Goal: Task Accomplishment & Management: Manage account settings

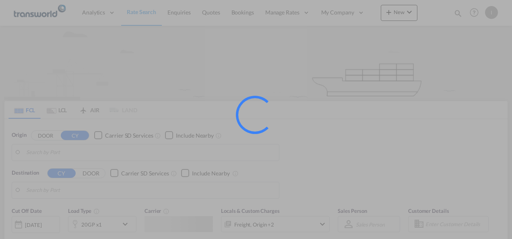
type input "Mundra, INMUN"
type input "[GEOGRAPHIC_DATA], [GEOGRAPHIC_DATA]"
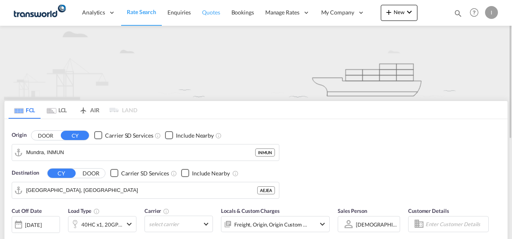
click at [209, 14] on span "Quotes" at bounding box center [211, 12] width 18 height 7
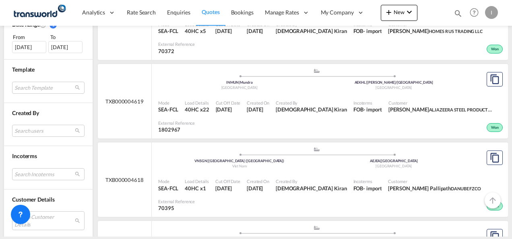
scroll to position [263, 0]
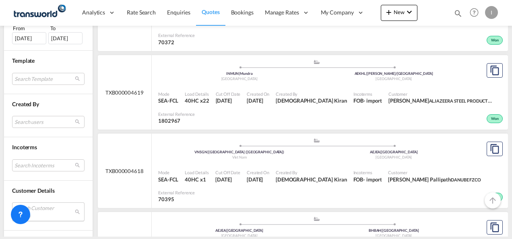
click at [58, 211] on md-select "Search Customer Details user name user yuson PRINCESS p.yuson@palfinger.com | p…" at bounding box center [48, 212] width 72 height 19
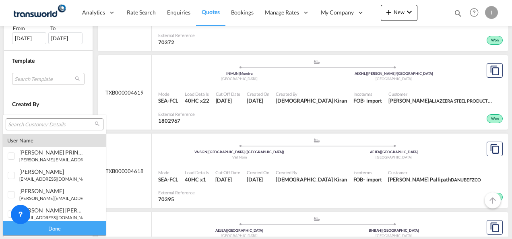
click at [50, 125] on input "search" at bounding box center [51, 124] width 87 height 7
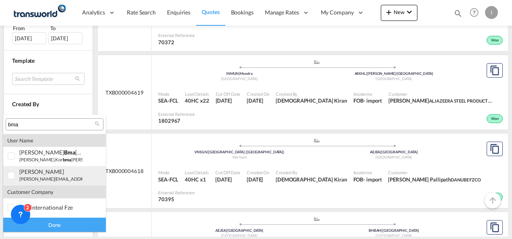
type input "bma"
click at [42, 176] on small "harun.sharma@redtag.ae" at bounding box center [73, 178] width 109 height 5
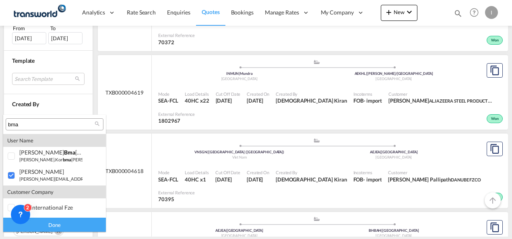
click at [66, 227] on div "Done" at bounding box center [54, 225] width 103 height 14
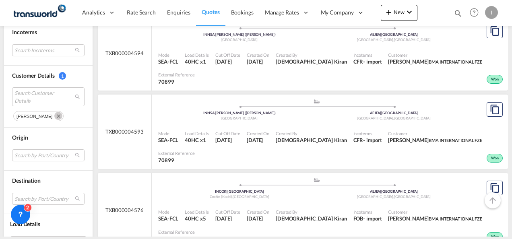
scroll to position [400, 0]
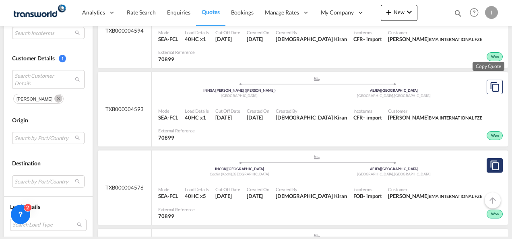
click at [492, 161] on md-icon "assets/icons/custom/copyQuote.svg" at bounding box center [495, 166] width 10 height 10
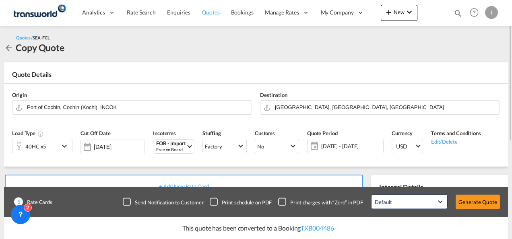
click at [206, 13] on span "Quotes" at bounding box center [211, 12] width 18 height 7
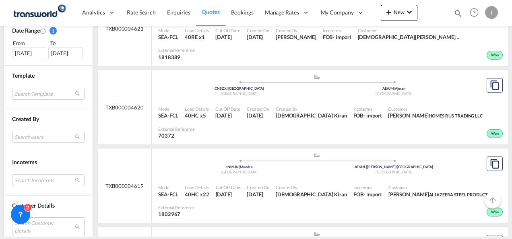
scroll to position [286, 0]
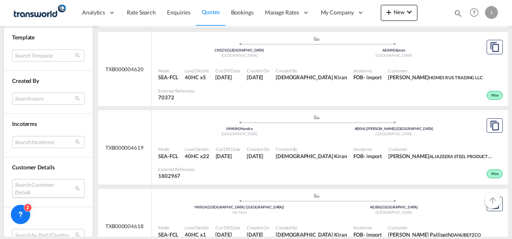
click at [45, 182] on md-select "Search Customer Details user name user yuson PRINCESS p.yuson@palfinger.com | p…" at bounding box center [48, 188] width 72 height 19
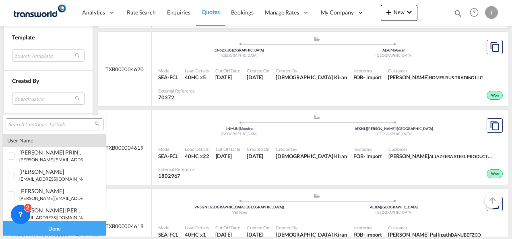
click at [26, 126] on input "search" at bounding box center [51, 124] width 87 height 7
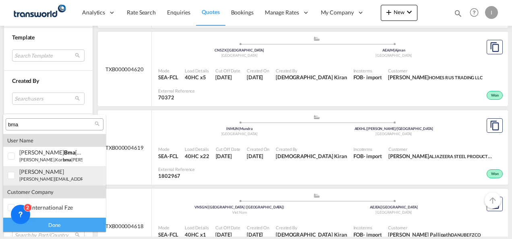
type input "bma"
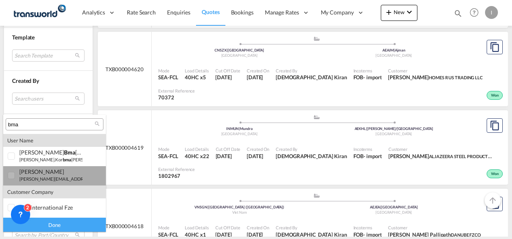
click at [37, 172] on div "harun SHARMA" at bounding box center [50, 171] width 63 height 7
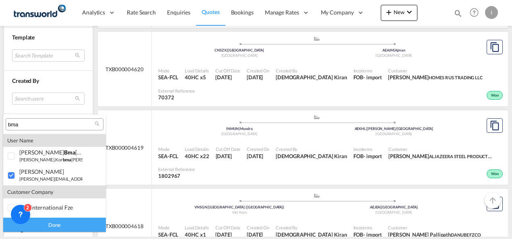
click at [54, 232] on div "Done" at bounding box center [54, 225] width 103 height 14
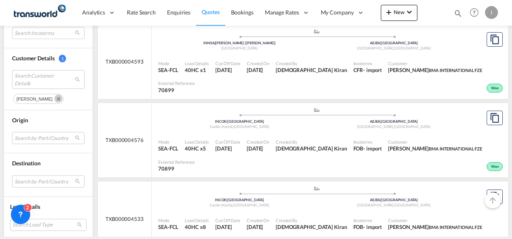
scroll to position [451, 0]
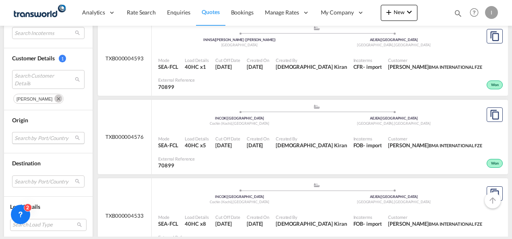
click at [45, 139] on md-select "Search by Port/Country JPNIC nichinan japan AEAMF mussafah united arab emirates…" at bounding box center [48, 138] width 72 height 12
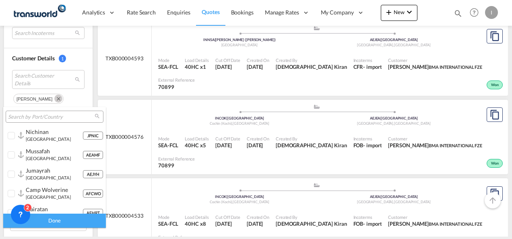
click at [29, 117] on input "search" at bounding box center [51, 117] width 87 height 7
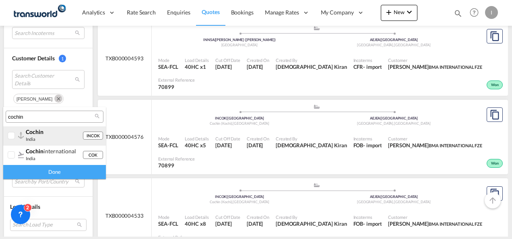
type input "cochin"
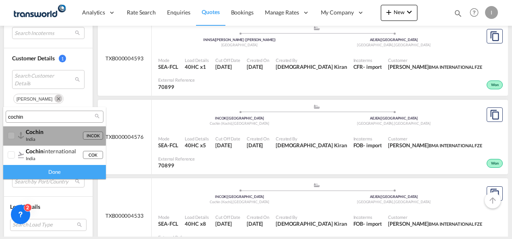
click at [35, 134] on span "cochin" at bounding box center [35, 131] width 18 height 7
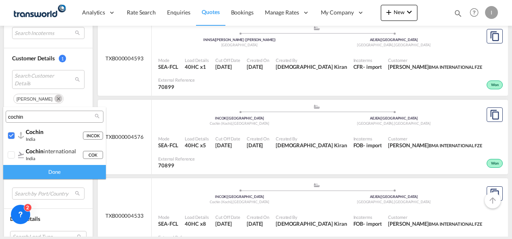
click at [59, 177] on div "Done" at bounding box center [54, 172] width 103 height 14
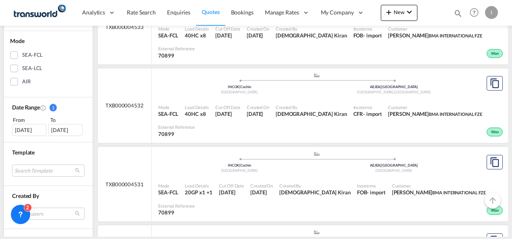
scroll to position [177, 0]
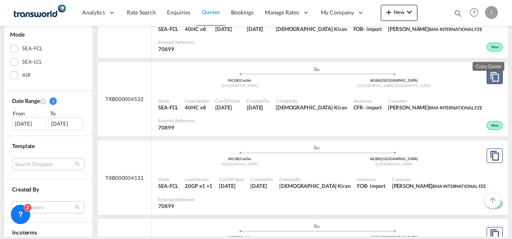
click at [487, 72] on button "Copy Quote" at bounding box center [495, 77] width 16 height 14
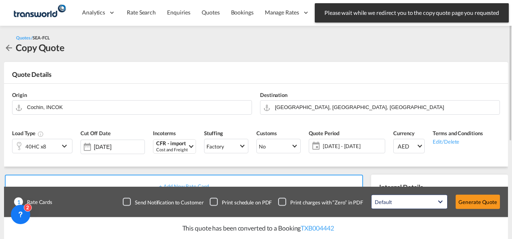
click at [52, 145] on div "40HC x8" at bounding box center [35, 146] width 47 height 14
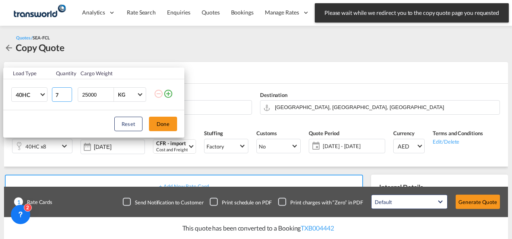
click at [66, 97] on input "7" at bounding box center [62, 94] width 20 height 14
click at [66, 97] on input "6" at bounding box center [62, 94] width 20 height 14
type input "5"
click at [66, 97] on input "5" at bounding box center [62, 94] width 20 height 14
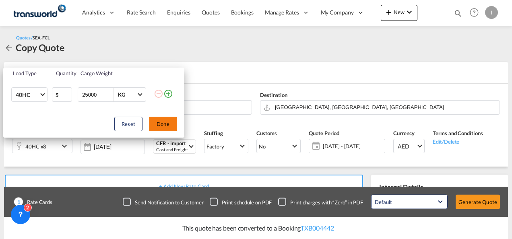
click at [165, 126] on button "Done" at bounding box center [163, 124] width 28 height 14
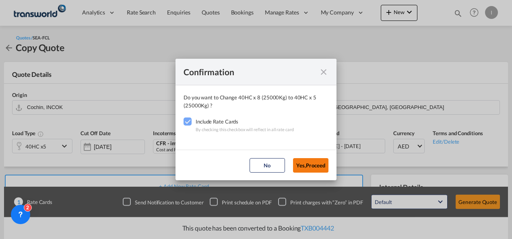
click at [308, 167] on button "Yes,Proceed" at bounding box center [310, 165] width 35 height 14
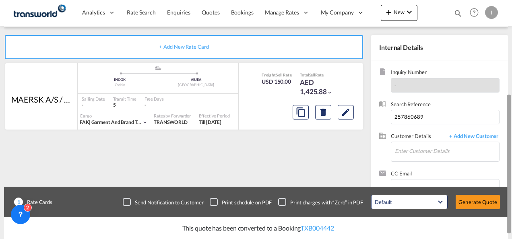
drag, startPoint x: 508, startPoint y: 95, endPoint x: 513, endPoint y: 181, distance: 85.9
click at [512, 181] on html "Analytics Reports Dashboard Rate Search Enquiries Quotes" at bounding box center [256, 119] width 512 height 239
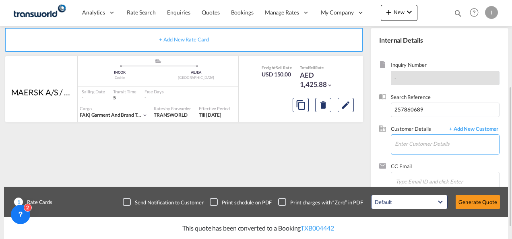
click at [405, 144] on input "Enter Customer Details" at bounding box center [447, 144] width 104 height 18
click at [402, 112] on input "257860689" at bounding box center [445, 110] width 109 height 14
paste input "BOMS25080593"
type input "BOMS25080593"
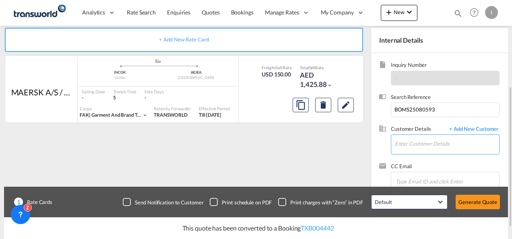
click at [405, 139] on input "Enter Customer Details" at bounding box center [447, 144] width 104 height 18
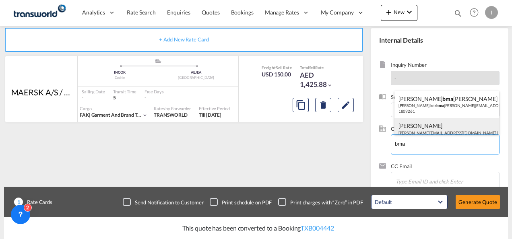
click at [404, 126] on div "HARUN SHARMA harun.sharma@redtag.ae | BMA INTERNATIONAL FZE | 70899" at bounding box center [447, 131] width 105 height 27
type input "BMA INTERNATIONAL FZE, HARUN SHARMA, harun.sharma@redtag.ae"
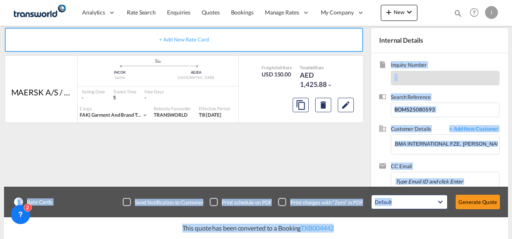
drag, startPoint x: 511, startPoint y: 120, endPoint x: 513, endPoint y: 50, distance: 70.5
click at [512, 50] on html "Analytics Reports Dashboard Rate Search Enquiries Quotes" at bounding box center [256, 119] width 512 height 239
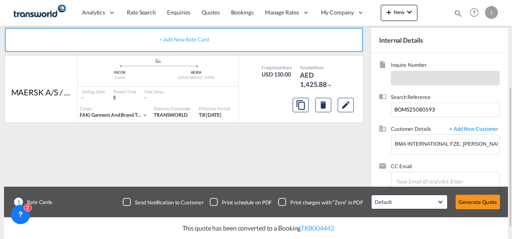
click at [334, 143] on div "+ Add New Rate Card MAERSK A/S / TDWC-DUBAI added by you .a{fill:#aaa8ad;} .a{f…" at bounding box center [185, 112] width 363 height 168
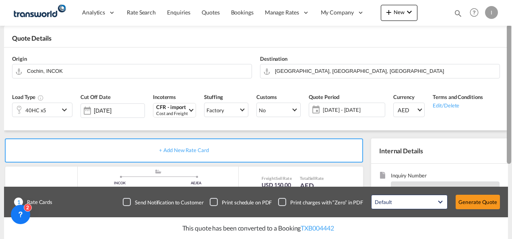
scroll to position [36, 0]
drag, startPoint x: 509, startPoint y: 129, endPoint x: 509, endPoint y: 64, distance: 64.4
click at [509, 64] on div at bounding box center [509, 94] width 4 height 139
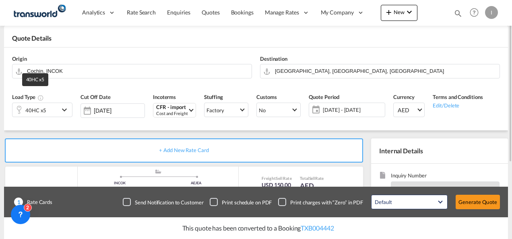
click at [43, 107] on div "40HC x5" at bounding box center [35, 110] width 21 height 11
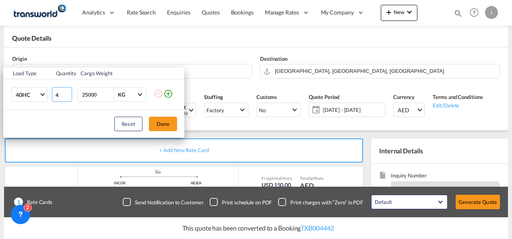
type input "4"
click at [67, 97] on input "4" at bounding box center [62, 94] width 20 height 14
click at [161, 127] on button "Done" at bounding box center [163, 124] width 28 height 14
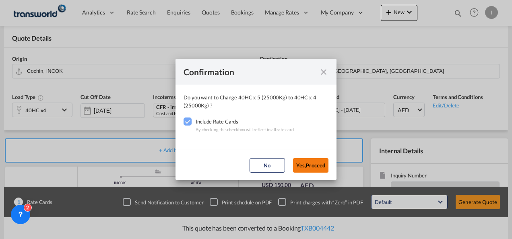
click at [304, 162] on button "Yes,Proceed" at bounding box center [310, 165] width 35 height 14
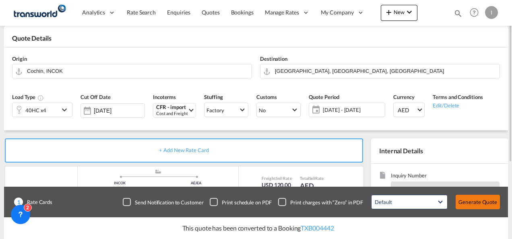
click at [474, 204] on button "Generate Quote" at bounding box center [478, 202] width 44 height 14
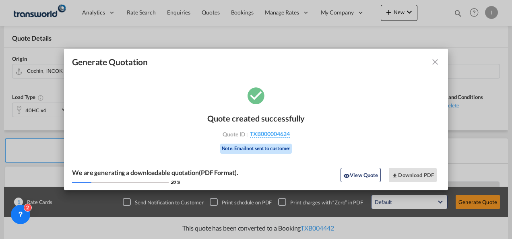
click at [259, 139] on div "Quote created successfully Quote ID : TXB000004624 Note: Email not sent to cust…" at bounding box center [255, 132] width 97 height 54
click at [259, 133] on span "TXB000004624" at bounding box center [270, 133] width 40 height 7
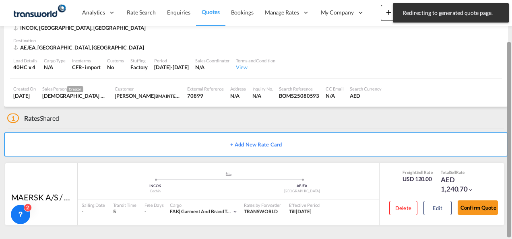
drag, startPoint x: 511, startPoint y: 106, endPoint x: 512, endPoint y: 196, distance: 90.2
click at [512, 196] on html "Redirecting to generated quote page. Press Escape to dismiss. Analytics Reports…" at bounding box center [256, 119] width 512 height 239
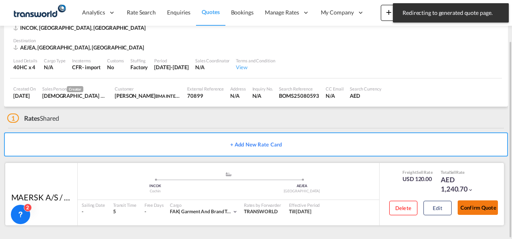
click at [484, 205] on button "Confirm Quote" at bounding box center [478, 208] width 40 height 14
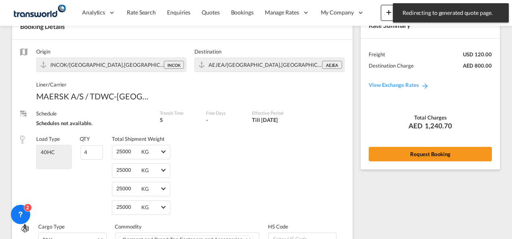
scroll to position [387, 0]
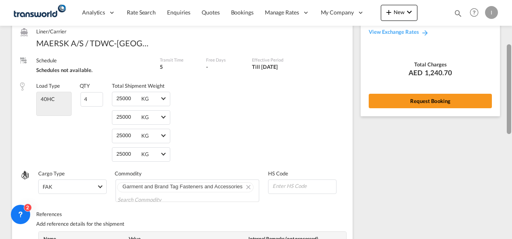
drag, startPoint x: 510, startPoint y: 162, endPoint x: 494, endPoint y: 89, distance: 75.3
click at [512, 52] on html "Analytics Reports Dashboard Rate Search Enquiries Quotes" at bounding box center [256, 119] width 512 height 239
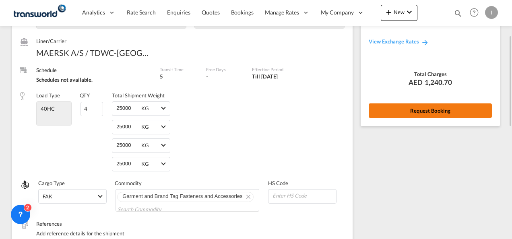
click at [442, 115] on button "Request Booking" at bounding box center [430, 110] width 123 height 14
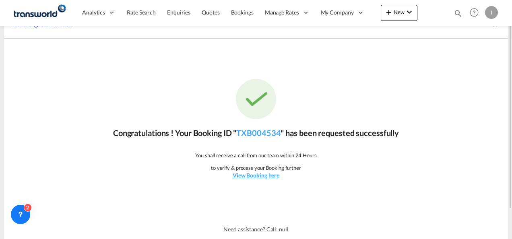
scroll to position [0, 0]
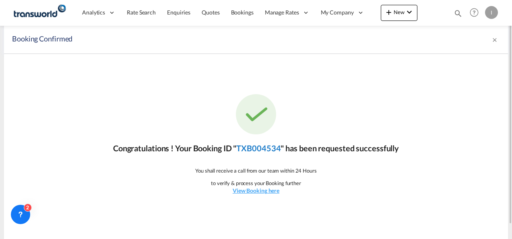
click at [257, 145] on link "TXB004534" at bounding box center [258, 148] width 44 height 10
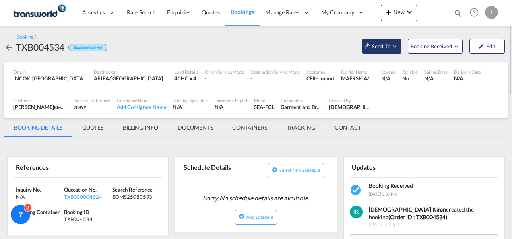
click at [383, 46] on span "Send To" at bounding box center [381, 46] width 20 height 8
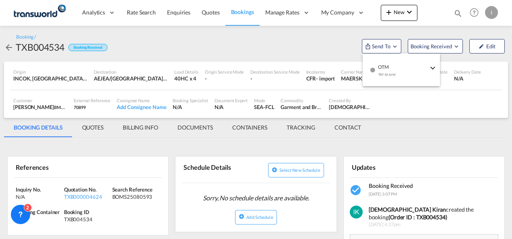
click at [385, 64] on span "OTM" at bounding box center [403, 64] width 50 height 7
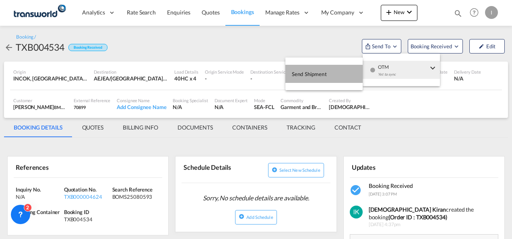
click at [305, 77] on span "Send Shipment" at bounding box center [309, 74] width 35 height 13
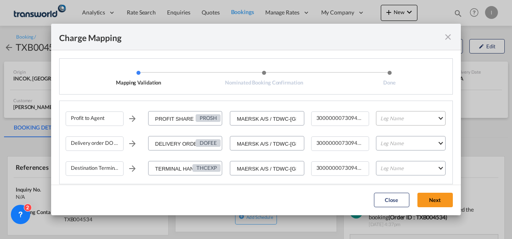
click at [396, 116] on md-select "Leg Name HANDLING ORIGIN VESSEL HANDLING DESTINATION OTHERS TL PICK UP CUSTOMS …" at bounding box center [411, 118] width 70 height 14
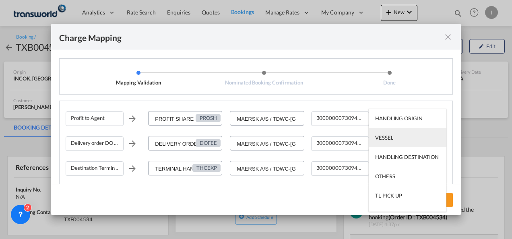
click at [396, 143] on md-option "VESSEL" at bounding box center [408, 137] width 78 height 19
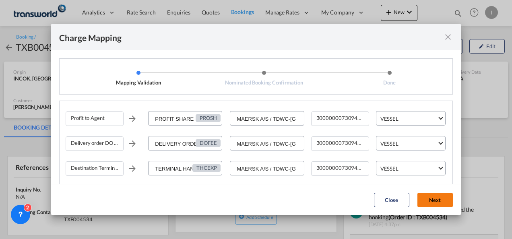
click at [438, 201] on button "Next" at bounding box center [435, 200] width 35 height 14
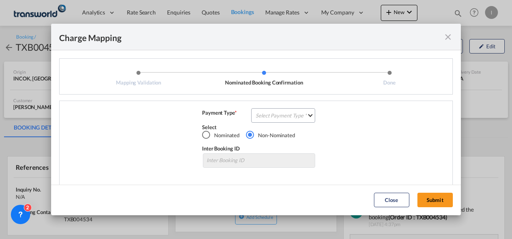
click at [274, 126] on div "Select" at bounding box center [259, 127] width 114 height 7
click at [271, 120] on md-select "Select Payment Type COLLECT PREPAID" at bounding box center [283, 115] width 64 height 14
click at [271, 120] on md-option "COLLECT" at bounding box center [282, 115] width 71 height 19
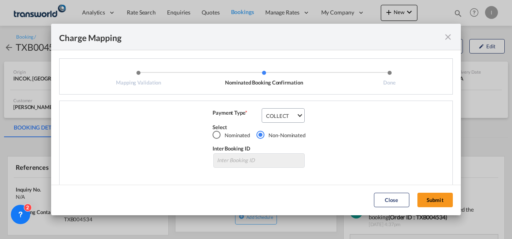
click at [434, 212] on md-dialog-actions "Close Submit" at bounding box center [256, 200] width 410 height 31
click at [432, 204] on button "Submit" at bounding box center [435, 200] width 35 height 14
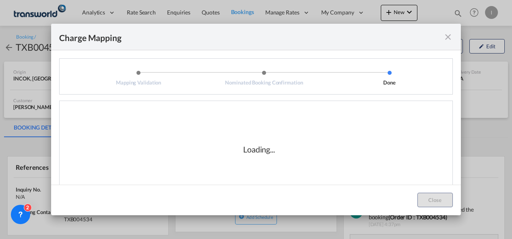
click at [246, 86] on div "Mapping Validation Nominated Booking Confirmation Done" at bounding box center [256, 76] width 394 height 36
click at [276, 176] on div "Loading..." at bounding box center [259, 149] width 387 height 81
click at [254, 137] on div "Loading..." at bounding box center [259, 149] width 387 height 81
click at [445, 35] on md-icon "icon-close fg-AAA8AD cursor" at bounding box center [448, 37] width 10 height 10
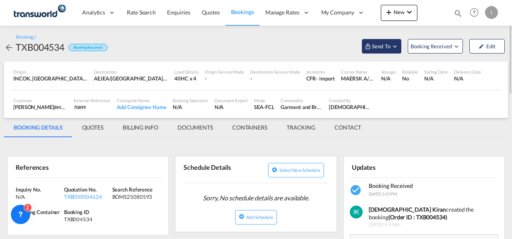
click at [389, 52] on button "Send To" at bounding box center [381, 46] width 39 height 14
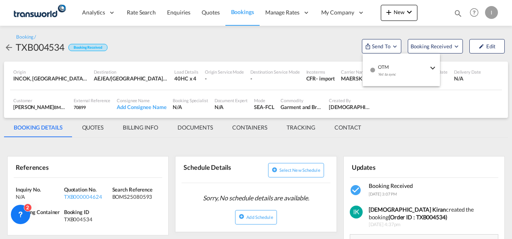
click at [382, 73] on div "Yet to sync" at bounding box center [403, 76] width 50 height 17
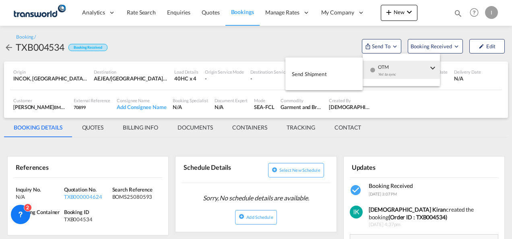
click at [345, 71] on button "Send Shipment" at bounding box center [323, 74] width 77 height 18
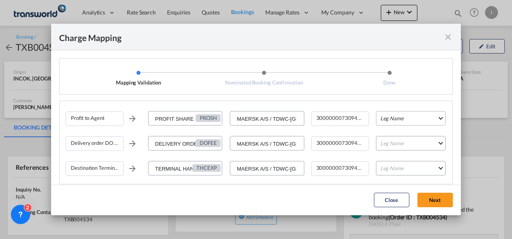
click at [401, 123] on md-select "Leg Name HANDLING ORIGIN VESSEL HANDLING DESTINATION OTHERS TL PICK UP CUSTOMS …" at bounding box center [411, 118] width 70 height 14
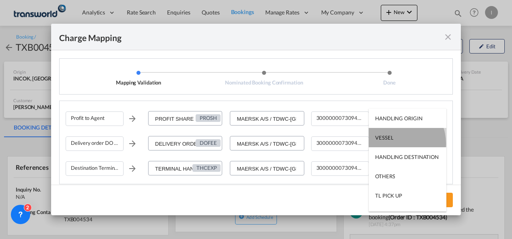
click at [393, 143] on md-option "VESSEL" at bounding box center [408, 137] width 78 height 19
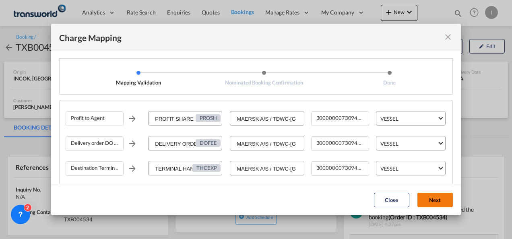
click at [429, 199] on button "Next" at bounding box center [435, 200] width 35 height 14
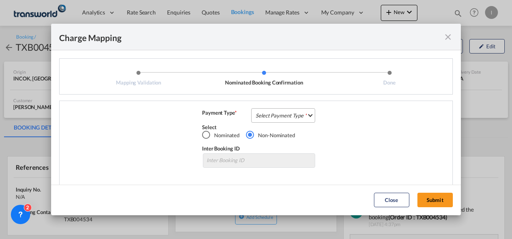
click at [289, 113] on md-select "Select Payment Type COLLECT PREPAID" at bounding box center [283, 115] width 64 height 14
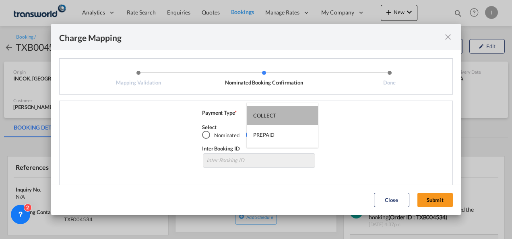
click at [289, 113] on md-option "COLLECT" at bounding box center [282, 115] width 71 height 19
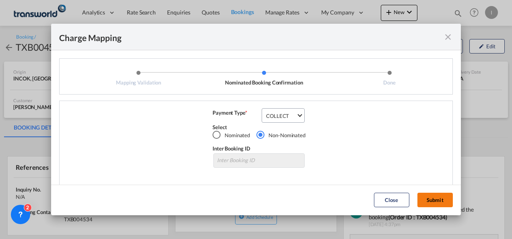
click at [427, 197] on button "Submit" at bounding box center [435, 200] width 35 height 14
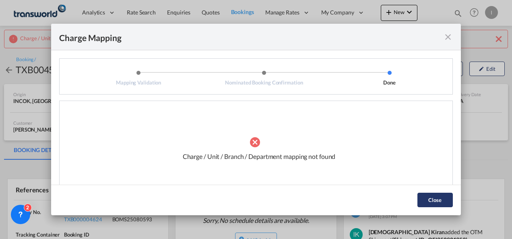
click at [422, 200] on button "Close" at bounding box center [435, 200] width 35 height 14
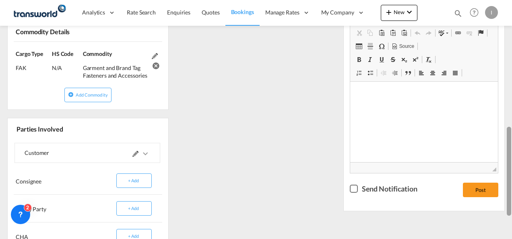
scroll to position [333, 0]
drag, startPoint x: 511, startPoint y: 78, endPoint x: 513, endPoint y: 203, distance: 124.9
click at [512, 203] on html "Analytics Reports Dashboard Rate Search Enquiries Quotes" at bounding box center [256, 119] width 512 height 239
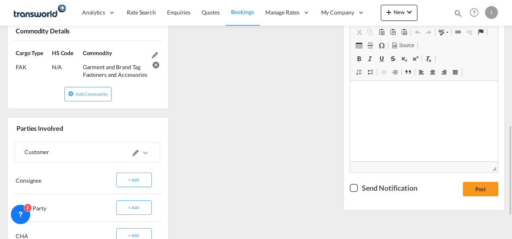
click at [137, 154] on span at bounding box center [141, 152] width 18 height 19
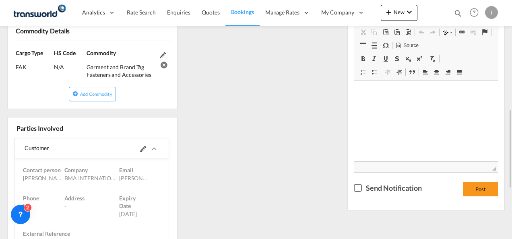
click at [201, 150] on div "References Inquiry No. N/A Quotation No. TXB000004624 Search Reference BOMS2508…" at bounding box center [256, 103] width 504 height 544
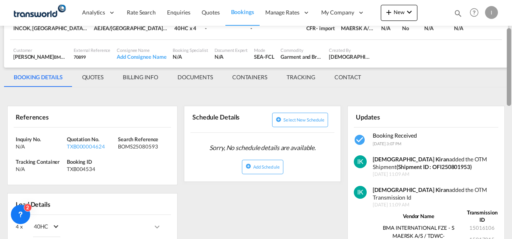
scroll to position [69, 0]
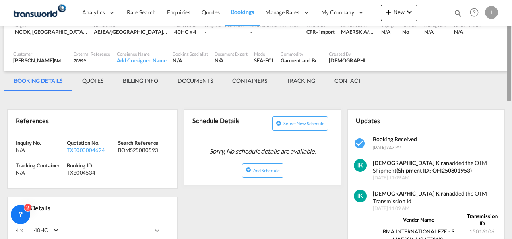
drag, startPoint x: 507, startPoint y: 136, endPoint x: 509, endPoint y: 50, distance: 85.8
click at [509, 50] on div at bounding box center [509, 63] width 4 height 78
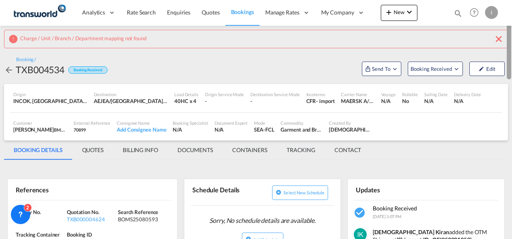
drag, startPoint x: 509, startPoint y: 50, endPoint x: 507, endPoint y: 23, distance: 27.9
click at [507, 23] on md-content "Analytics Reports Dashboard Rate Search Enquiries Quotes Bookings" at bounding box center [256, 119] width 512 height 239
click at [382, 71] on span "Send To" at bounding box center [381, 69] width 20 height 8
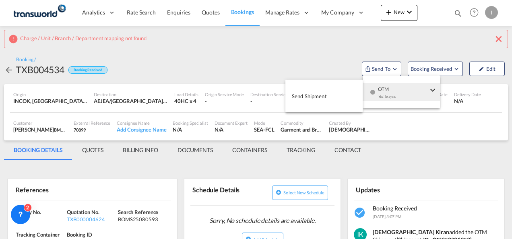
click at [381, 86] on span "OTM" at bounding box center [403, 86] width 50 height 7
click at [338, 93] on button "Send Shipment" at bounding box center [323, 96] width 77 height 18
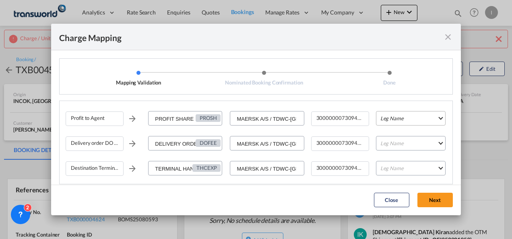
click at [383, 119] on md-select "Leg Name HANDLING ORIGIN VESSEL HANDLING DESTINATION OTHERS TL PICK UP CUSTOMS …" at bounding box center [411, 118] width 70 height 14
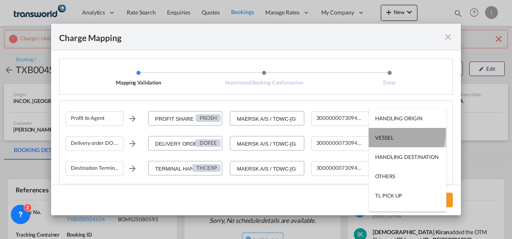
click at [383, 132] on md-option "VESSEL" at bounding box center [408, 137] width 78 height 19
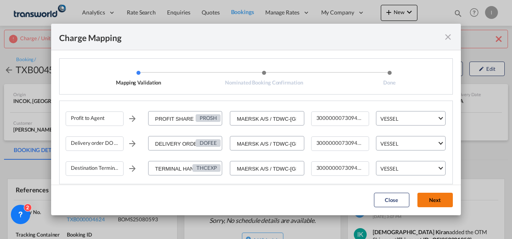
click at [425, 199] on button "Next" at bounding box center [435, 200] width 35 height 14
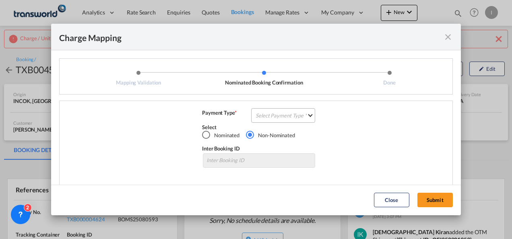
click at [290, 119] on md-select "Select Payment Type COLLECT PREPAID" at bounding box center [283, 115] width 64 height 14
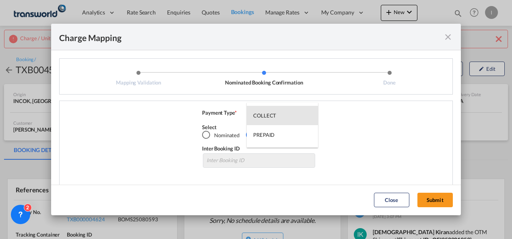
click at [290, 119] on md-option "COLLECT" at bounding box center [282, 115] width 71 height 19
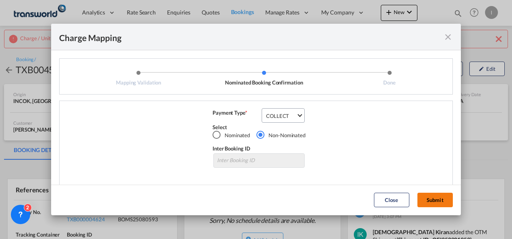
click at [433, 200] on button "Submit" at bounding box center [435, 200] width 35 height 14
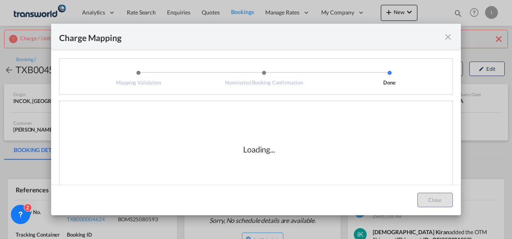
click at [447, 36] on md-icon "icon-close fg-AAA8AD cursor" at bounding box center [448, 37] width 10 height 10
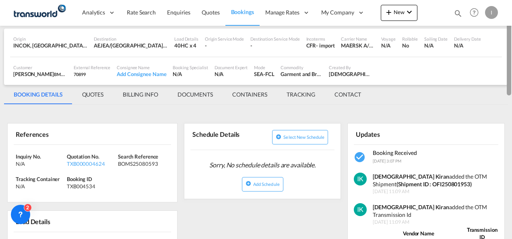
scroll to position [64, 0]
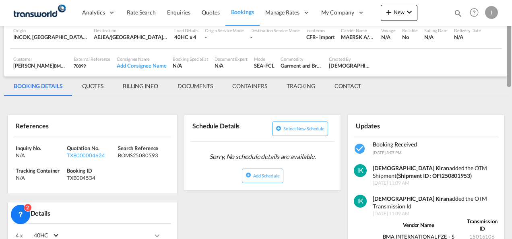
drag, startPoint x: 508, startPoint y: 41, endPoint x: 508, endPoint y: 62, distance: 20.9
click at [508, 62] on div at bounding box center [509, 48] width 4 height 78
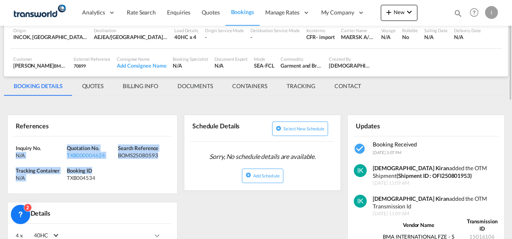
drag, startPoint x: 105, startPoint y: 172, endPoint x: 15, endPoint y: 153, distance: 92.3
click at [15, 153] on div "Inquiry No. N/A Quotation No. TXB000004624 Search Reference BOMS25080593 Tracki…" at bounding box center [93, 165] width 170 height 58
drag, startPoint x: 15, startPoint y: 153, endPoint x: -2, endPoint y: 145, distance: 18.0
click at [0, 145] on html "Analytics Reports Dashboard Rate Search Enquiries Quotes" at bounding box center [256, 119] width 512 height 239
copy div "Inquiry No. N/A Quotation No. TXB000004624 Search Reference BOMS25080593 Tracki…"
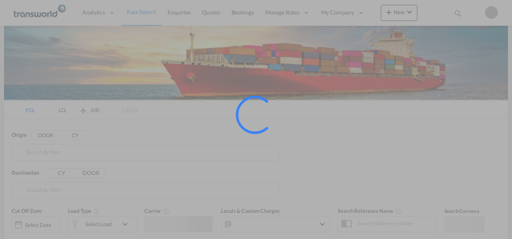
type input "Mundra, INMUN"
type input "[GEOGRAPHIC_DATA], [GEOGRAPHIC_DATA]"
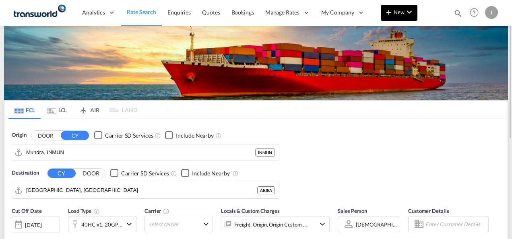
click at [406, 6] on button "New" at bounding box center [399, 13] width 37 height 16
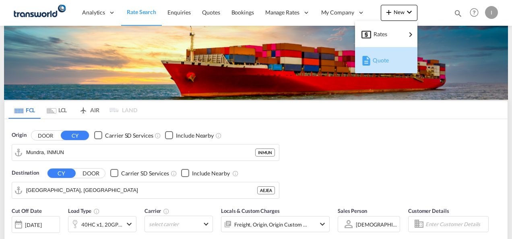
click at [382, 60] on span "Quote" at bounding box center [377, 60] width 9 height 16
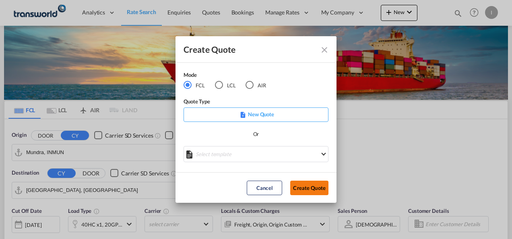
click at [305, 185] on button "Create Quote" at bounding box center [309, 188] width 38 height 14
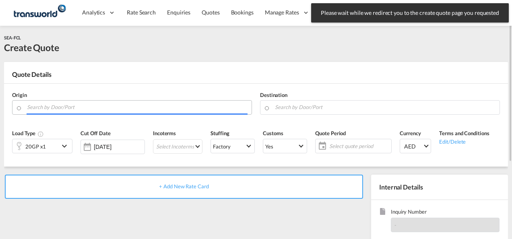
click at [100, 106] on input "Search by Door/Port" at bounding box center [137, 107] width 221 height 14
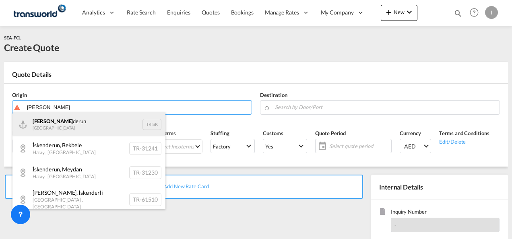
click at [79, 121] on div "[PERSON_NAME] Turkey TRISK" at bounding box center [88, 124] width 153 height 24
type input "Iskenderun, TRISK"
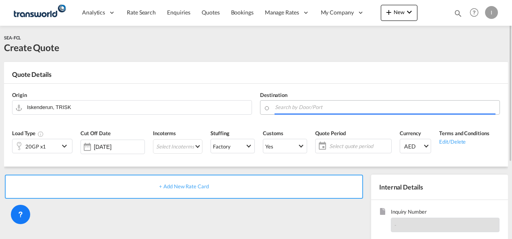
click at [294, 106] on input "Search by Door/Port" at bounding box center [385, 107] width 221 height 14
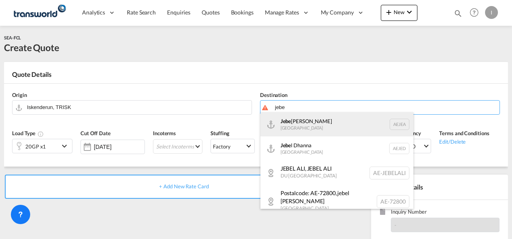
click at [295, 123] on div "Jebe l Ali [GEOGRAPHIC_DATA] [GEOGRAPHIC_DATA]" at bounding box center [337, 124] width 153 height 24
type input "[GEOGRAPHIC_DATA], [GEOGRAPHIC_DATA]"
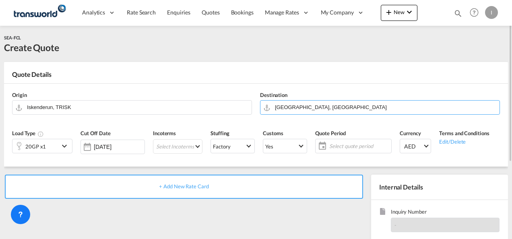
click at [30, 147] on div "20GP x1" at bounding box center [35, 146] width 21 height 11
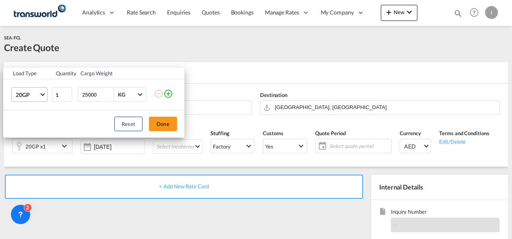
click at [42, 93] on span "Choose: \a20GP" at bounding box center [42, 94] width 4 height 4
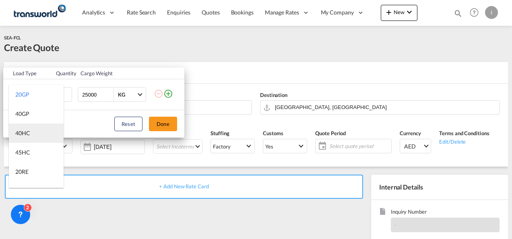
click at [27, 133] on div "40HC" at bounding box center [22, 133] width 15 height 8
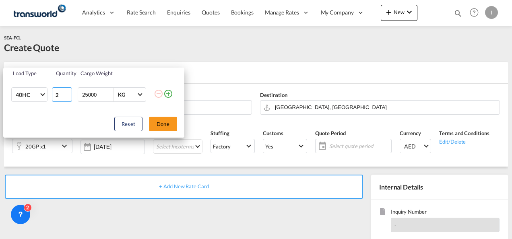
type input "2"
click at [68, 93] on input "2" at bounding box center [62, 94] width 20 height 14
click at [159, 124] on button "Done" at bounding box center [163, 124] width 28 height 14
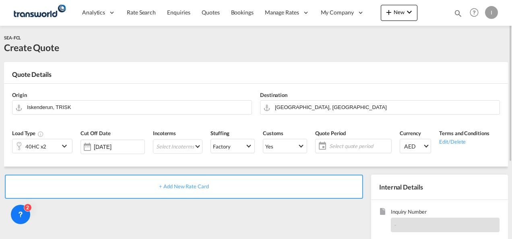
click at [171, 155] on div "Incoterms Select Incoterms CPT - import Carrier Paid to EXW - export Ex Works D…" at bounding box center [178, 144] width 58 height 38
drag, startPoint x: 171, startPoint y: 155, endPoint x: 165, endPoint y: 143, distance: 13.5
click at [165, 143] on md-select "Select Incoterms CPT - import Carrier Paid to EXW - export Ex Works DDP - expor…" at bounding box center [178, 146] width 50 height 14
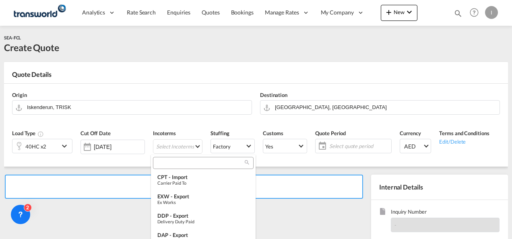
click at [166, 162] on input "search" at bounding box center [199, 162] width 89 height 7
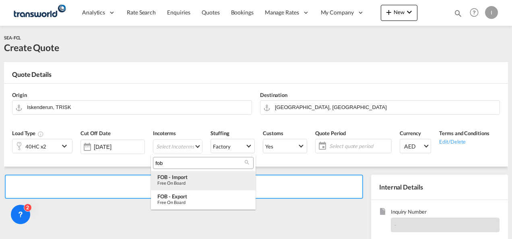
type input "fob"
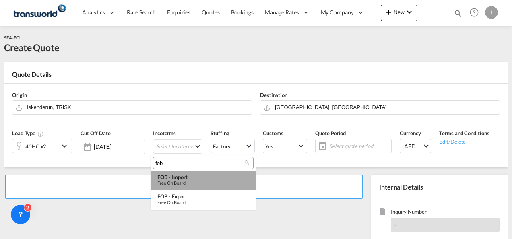
click at [178, 179] on div "FOB - import" at bounding box center [203, 177] width 92 height 6
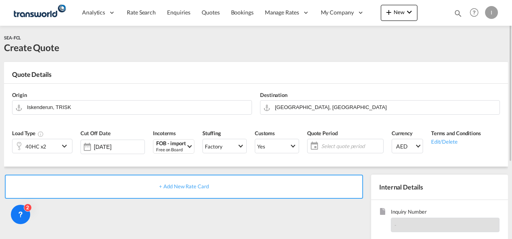
click at [337, 149] on span "Select quote period" at bounding box center [351, 146] width 60 height 7
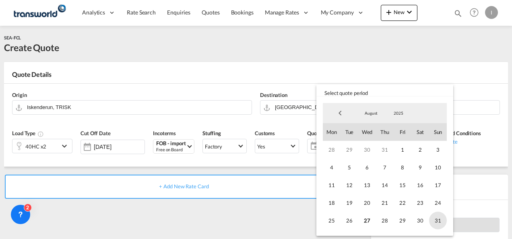
click at [445, 217] on span "31" at bounding box center [438, 221] width 18 height 18
click at [280, 220] on md-backdrop at bounding box center [256, 119] width 512 height 239
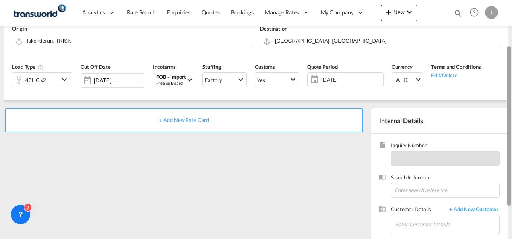
scroll to position [72, 0]
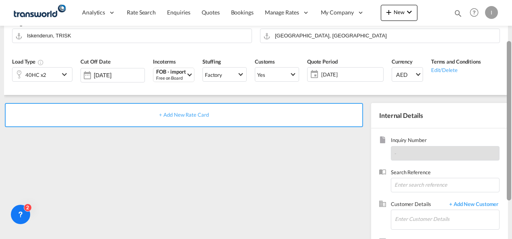
drag, startPoint x: 510, startPoint y: 97, endPoint x: 512, endPoint y: 145, distance: 48.3
click at [512, 145] on html "Analytics Reports Dashboard Rate Search Enquiries Quotes" at bounding box center [256, 119] width 512 height 239
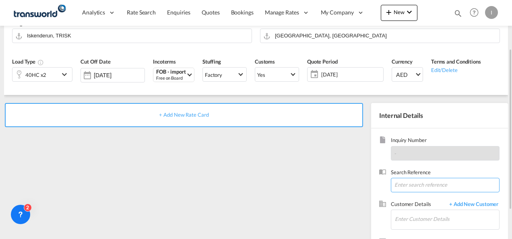
click at [416, 182] on input at bounding box center [445, 185] width 109 height 14
paste input "IPOHSU20250028"
type input "IPOHSU20250028"
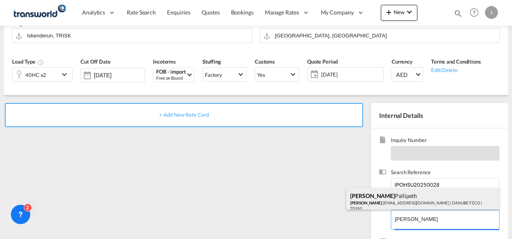
click at [387, 205] on div "[PERSON_NAME] Pallipath [PERSON_NAME] .[EMAIL_ADDRESS][DOMAIN_NAME] | DANUBE FZ…" at bounding box center [422, 201] width 153 height 27
type input "DANUBE FZCO, [PERSON_NAME] Pallipath, [PERSON_NAME][EMAIL_ADDRESS][DOMAIN_NAME]"
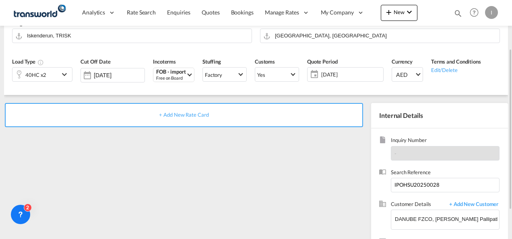
click at [202, 114] on span "+ Add New Rate Card" at bounding box center [184, 115] width 50 height 6
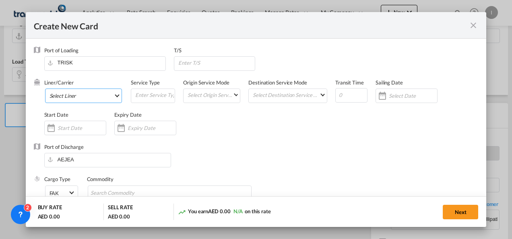
click at [77, 97] on md-select "Select Liner 2HM LOGISTICS D.O.O 2HM LOGISTICS D.O.O. / TDWC-CAPODISTRI 2HM LOG…" at bounding box center [83, 96] width 77 height 14
type input "Basic Ocean Freight"
select select "per equipment"
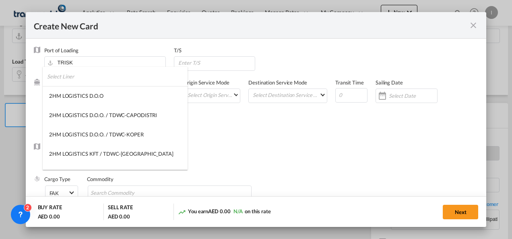
click at [65, 80] on input "search" at bounding box center [117, 76] width 141 height 19
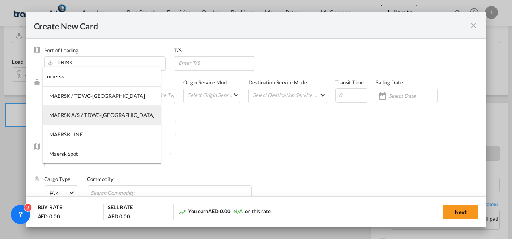
type input "maersk"
click at [83, 116] on div "MAERSK A/S / TDWC-[GEOGRAPHIC_DATA]" at bounding box center [101, 115] width 105 height 7
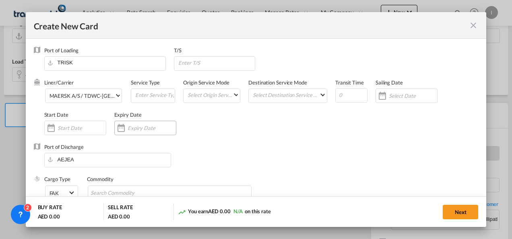
click at [150, 126] on input "Create New CardPort ..." at bounding box center [152, 128] width 48 height 6
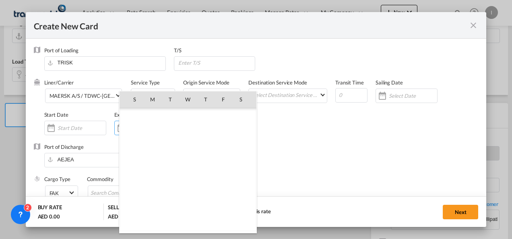
scroll to position [186407, 0]
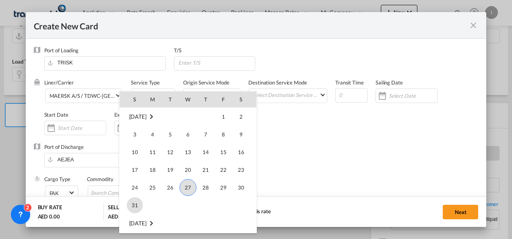
click at [134, 202] on span "31" at bounding box center [135, 205] width 16 height 16
type input "[DATE]"
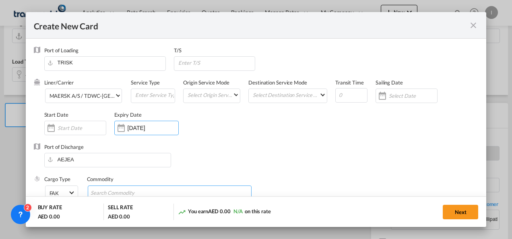
click at [120, 192] on input "Search Commodity" at bounding box center [128, 193] width 74 height 13
type input "general cargo"
click at [286, 161] on div "Port of Discharge [GEOGRAPHIC_DATA]" at bounding box center [256, 159] width 445 height 32
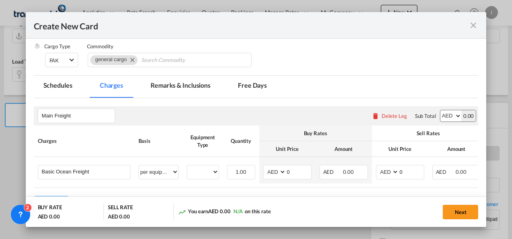
scroll to position [151, 0]
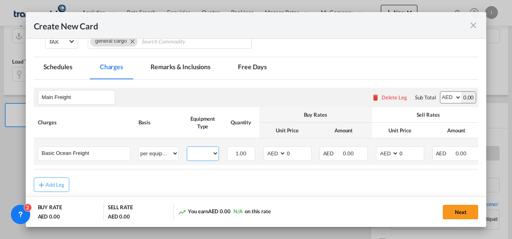
click at [205, 156] on select "40HC" at bounding box center [202, 153] width 31 height 11
select select "40HC"
click at [187, 148] on select "40HC" at bounding box center [202, 153] width 31 height 11
click at [269, 155] on select "AED AFN ALL AMD ANG AOA ARS AUD AWG AZN BAM BBD BDT BGN BHD BIF BMD BND [PERSON…" at bounding box center [275, 153] width 21 height 11
select select "string:USD"
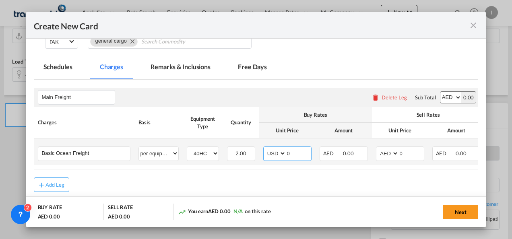
click at [265, 148] on select "AED AFN ALL AMD ANG AOA ARS AUD AWG AZN BAM BBD BDT BGN BHD BIF BMD BND [PERSON…" at bounding box center [275, 153] width 21 height 11
drag, startPoint x: 296, startPoint y: 153, endPoint x: 257, endPoint y: 156, distance: 39.6
click at [257, 156] on tr "Basic Ocean Freight Please Enter User Defined Charges Cannot Be Published per e…" at bounding box center [289, 152] width 510 height 27
type input "225"
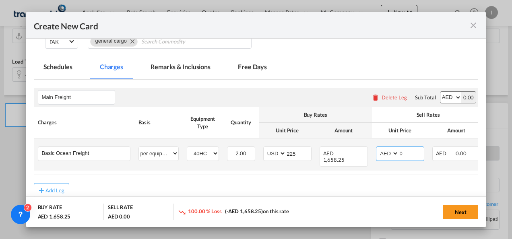
click at [384, 152] on select "AED AFN ALL AMD ANG AOA ARS AUD AWG AZN BAM BBD BDT BGN BHD BIF BMD BND [PERSON…" at bounding box center [388, 153] width 21 height 11
select select "string:USD"
drag, startPoint x: 406, startPoint y: 152, endPoint x: 376, endPoint y: 155, distance: 30.8
click at [376, 155] on md-input-container "AED AFN ALL AMD ANG AOA ARS AUD AWG AZN BAM BBD BDT BGN BHD BIF BMD BND [PERSON…" at bounding box center [400, 154] width 48 height 14
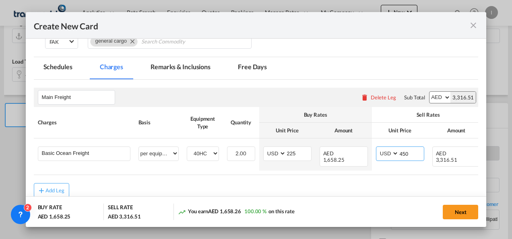
type input "450"
click at [330, 184] on div "Add Leg" at bounding box center [256, 190] width 445 height 14
drag, startPoint x: 343, startPoint y: 172, endPoint x: 421, endPoint y: 175, distance: 77.8
click at [421, 175] on rate-modification "Main Freight Please enter leg name Leg Name Already Exists Delete Leg Sub Total…" at bounding box center [256, 139] width 445 height 118
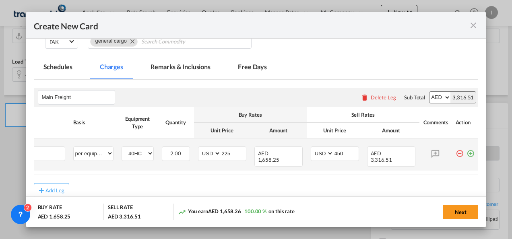
click at [467, 154] on md-icon "icon-plus-circle-outline green-400-fg" at bounding box center [471, 151] width 8 height 8
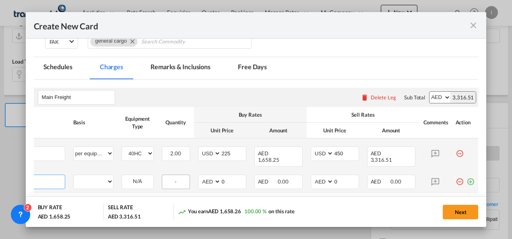
scroll to position [0, 8]
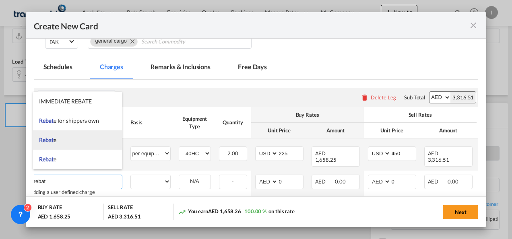
click at [54, 139] on span "Rebat e" at bounding box center [47, 139] width 17 height 7
type input "Rebate"
select select "per equipment"
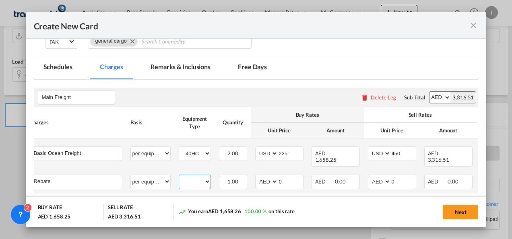
click at [188, 177] on select "40HC" at bounding box center [194, 181] width 31 height 11
select select "40HC"
click at [179, 176] on select "40HC" at bounding box center [194, 181] width 31 height 11
click at [264, 176] on select "AED AFN ALL AMD ANG AOA ARS AUD AWG AZN BAM BBD BDT BGN BHD BIF BMD BND [PERSON…" at bounding box center [267, 181] width 21 height 11
select select "string:USD"
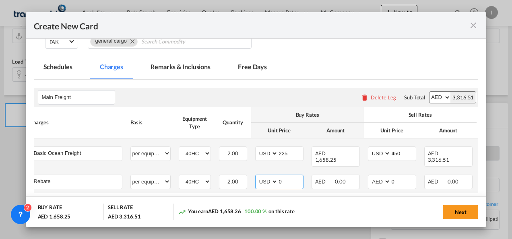
click at [257, 176] on select "AED AFN ALL AMD ANG AOA ARS AUD AWG AZN BAM BBD BDT BGN BHD BIF BMD BND [PERSON…" at bounding box center [267, 181] width 21 height 11
click at [279, 176] on input "0" at bounding box center [290, 181] width 25 height 12
type input "50"
click at [271, 188] on table "Charges Basis Equipment Type Quantity Buy Rates Sell Rates Comments Action Unit…" at bounding box center [281, 152] width 510 height 91
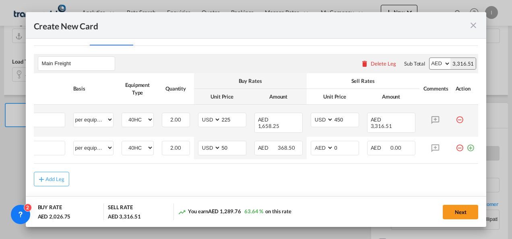
scroll to position [186, 0]
click at [54, 171] on button "Add Leg" at bounding box center [51, 178] width 35 height 14
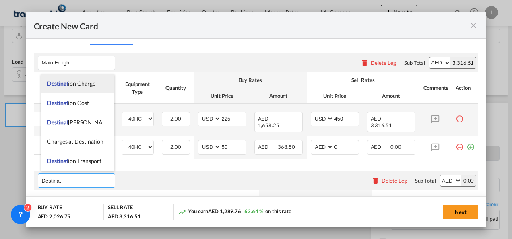
click at [78, 89] on li "Destinat ion Charge" at bounding box center [77, 83] width 73 height 19
type input "Destination Charge"
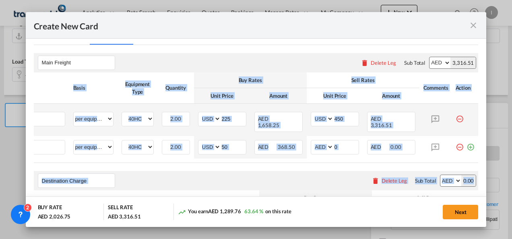
drag, startPoint x: 480, startPoint y: 132, endPoint x: 483, endPoint y: 172, distance: 40.0
click at [483, 172] on md-dialog-content "Port of Loading TRISK T/S Liner/Carrier MAERSK A/S / TDWC-[GEOGRAPHIC_DATA] Ser…" at bounding box center [256, 133] width 461 height 189
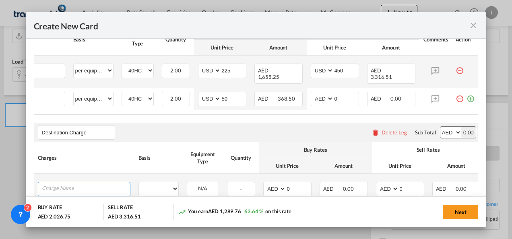
click at [96, 182] on input "Charge Name" at bounding box center [86, 188] width 88 height 12
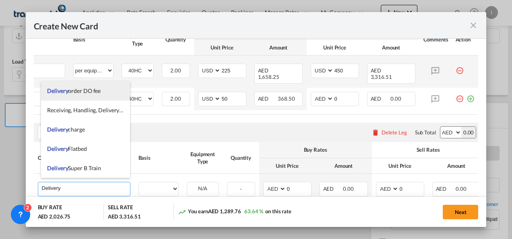
click at [77, 94] on span "Delivery order DO fee" at bounding box center [74, 90] width 54 height 7
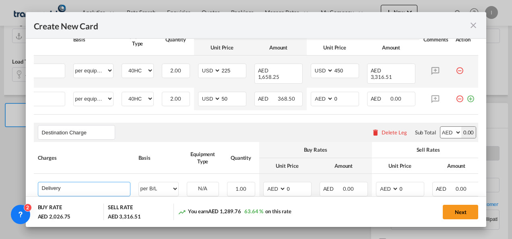
type input "Delivery order DO fee"
select select "per B/L"
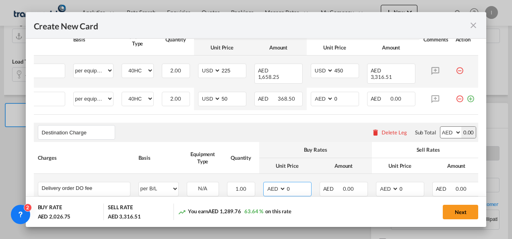
drag, startPoint x: 292, startPoint y: 185, endPoint x: 281, endPoint y: 185, distance: 10.5
click at [281, 185] on md-input-container "AED AFN ALL AMD ANG AOA ARS AUD AWG AZN BAM BBD BDT BGN BHD BIF BMD BND [PERSON…" at bounding box center [287, 189] width 48 height 14
type input "525"
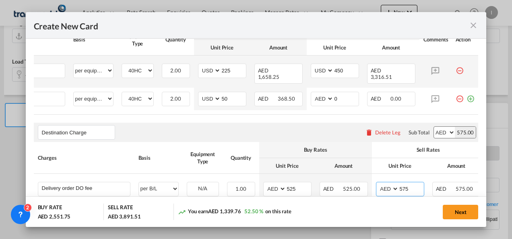
type input "575"
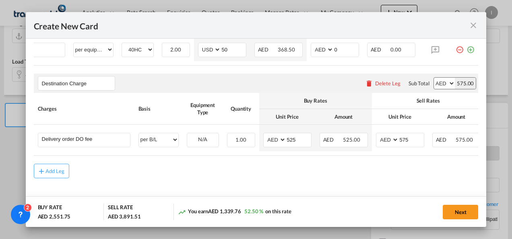
scroll to position [0, 71]
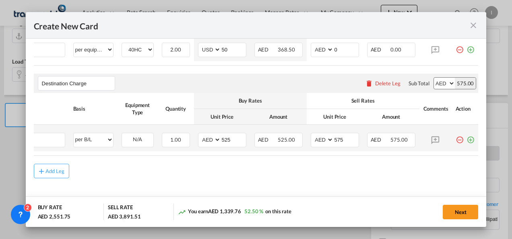
click at [467, 135] on md-icon "icon-plus-circle-outline green-400-fg" at bounding box center [471, 137] width 8 height 8
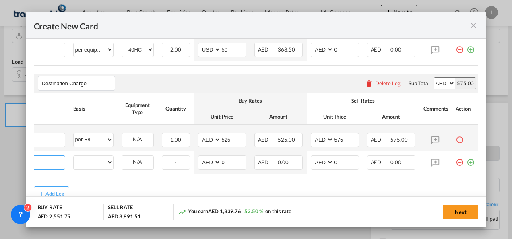
scroll to position [0, 8]
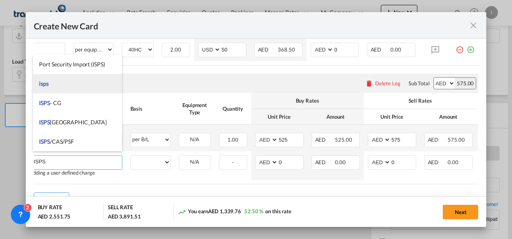
click at [52, 86] on li "isps" at bounding box center [77, 83] width 89 height 19
type input "isps"
select select "per equipment"
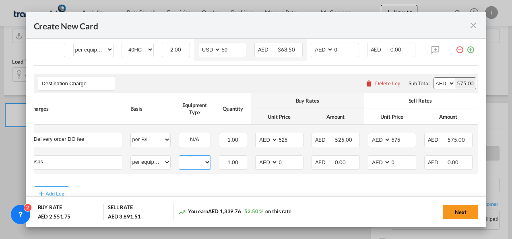
click at [198, 162] on select "40HC" at bounding box center [194, 162] width 31 height 11
select select "40HC"
click at [179, 157] on select "40HC" at bounding box center [194, 162] width 31 height 11
drag, startPoint x: 288, startPoint y: 159, endPoint x: 269, endPoint y: 161, distance: 19.0
click at [269, 161] on md-input-container "AED AFN ALL AMD ANG AOA ARS AUD AWG AZN BAM BBD BDT BGN BHD BIF BMD BND [PERSON…" at bounding box center [279, 162] width 48 height 14
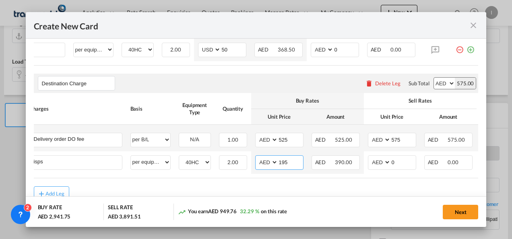
type input "195"
click at [220, 183] on rate-modification "Main Freight Please enter leg name Leg Name Already Exists Delete Leg Sub Total…" at bounding box center [256, 74] width 445 height 253
click at [461, 216] on button "Next" at bounding box center [460, 212] width 35 height 14
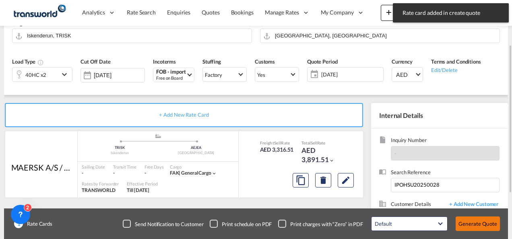
click at [465, 222] on button "Generate Quote" at bounding box center [478, 224] width 44 height 14
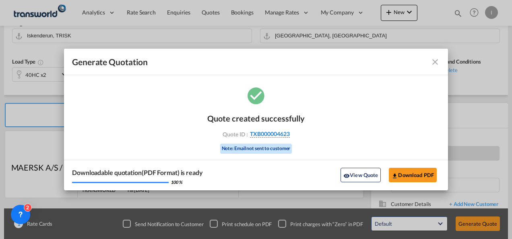
click at [283, 132] on span "TXB000004623" at bounding box center [270, 133] width 40 height 7
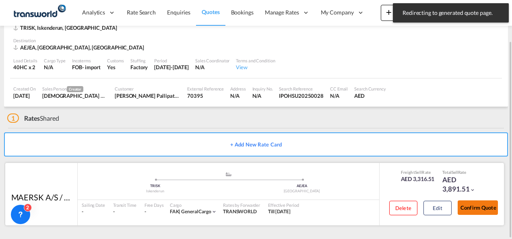
click at [476, 213] on button "Confirm Quote" at bounding box center [478, 208] width 40 height 14
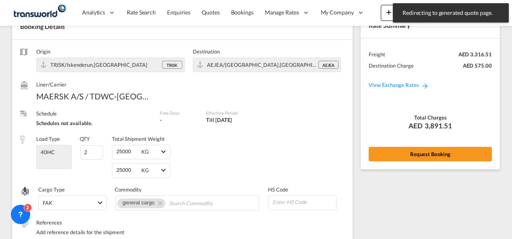
scroll to position [342, 0]
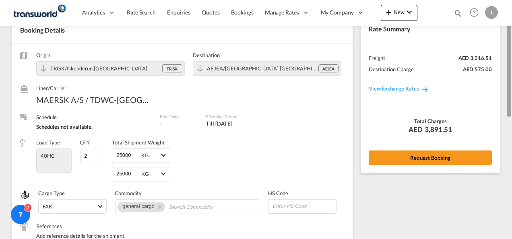
drag, startPoint x: 509, startPoint y: 159, endPoint x: 474, endPoint y: 114, distance: 56.8
click at [512, 39] on html "Analytics Reports Dashboard Rate Search Enquiries Quotes" at bounding box center [256, 119] width 512 height 239
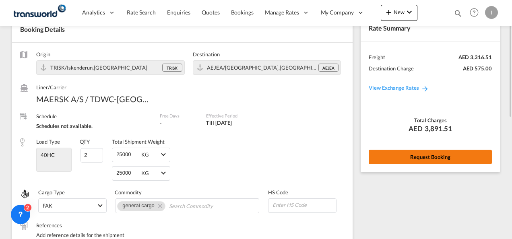
click at [438, 157] on button "Request Booking" at bounding box center [430, 157] width 123 height 14
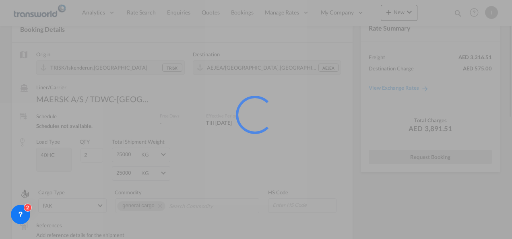
scroll to position [15, 0]
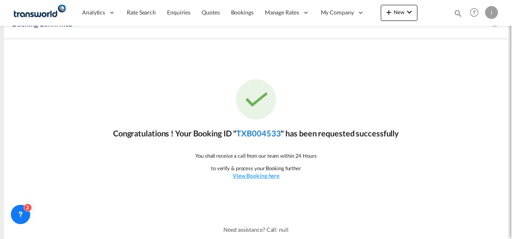
click at [265, 136] on link "TXB004533" at bounding box center [258, 133] width 44 height 10
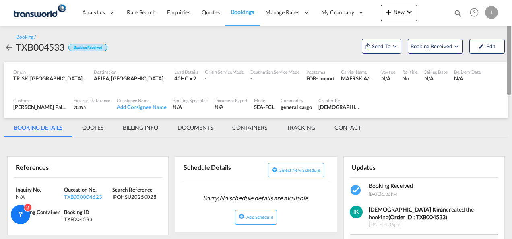
drag, startPoint x: 509, startPoint y: 149, endPoint x: 512, endPoint y: 43, distance: 106.3
click at [512, 43] on html "Analytics Reports Dashboard Rate Search Enquiries Quotes" at bounding box center [256, 119] width 512 height 239
click at [378, 47] on span "Send To" at bounding box center [381, 46] width 20 height 8
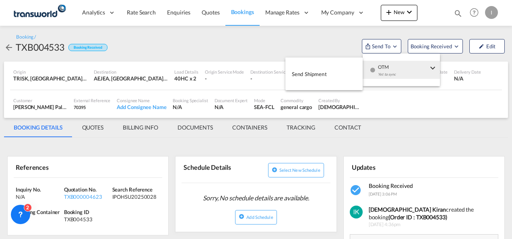
click at [376, 74] on div "OTM Yet to sync" at bounding box center [403, 73] width 68 height 24
click at [316, 77] on span "Send Shipment" at bounding box center [309, 74] width 35 height 13
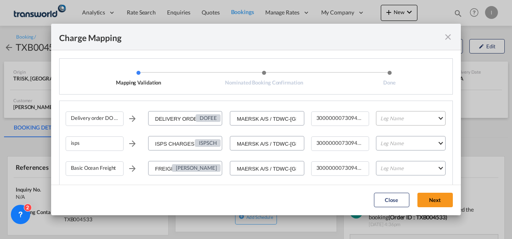
click at [391, 118] on md-select "Leg Name HANDLING ORIGIN VESSEL HANDLING DESTINATION OTHERS TL PICK UP CUSTOMS …" at bounding box center [411, 118] width 70 height 14
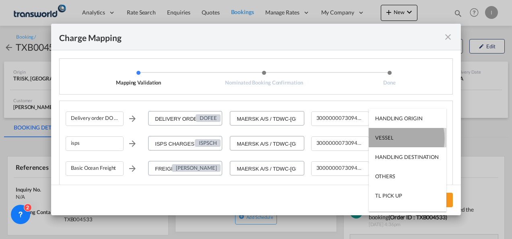
click at [389, 139] on div "VESSEL" at bounding box center [384, 137] width 18 height 7
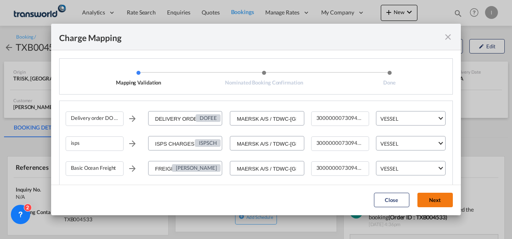
click at [442, 201] on button "Next" at bounding box center [435, 200] width 35 height 14
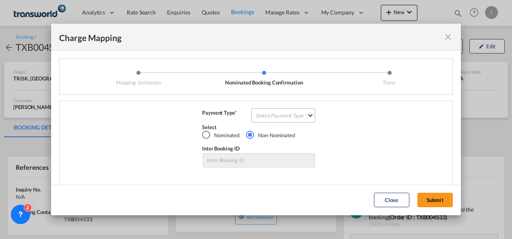
click at [270, 118] on md-select "Select Payment Type COLLECT PREPAID" at bounding box center [283, 115] width 64 height 14
click at [0, 0] on div "COLLECT" at bounding box center [0, 0] width 0 height 0
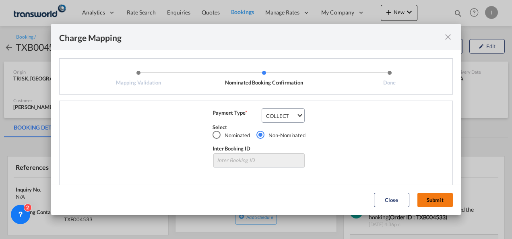
click at [432, 200] on button "Submit" at bounding box center [435, 200] width 35 height 14
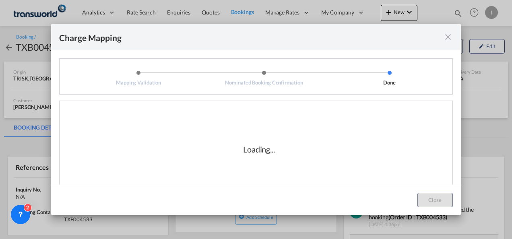
click at [415, 172] on div "Loading..." at bounding box center [259, 149] width 387 height 81
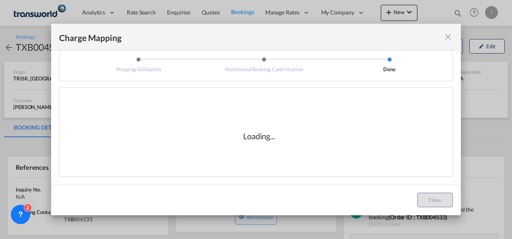
click at [308, 158] on div "Loading..." at bounding box center [259, 136] width 387 height 81
click at [415, 131] on div "Loading..." at bounding box center [259, 136] width 387 height 81
click at [440, 40] on div "Charge Mapping" at bounding box center [256, 37] width 410 height 27
click at [449, 37] on md-icon "icon-close fg-AAA8AD cursor" at bounding box center [448, 37] width 10 height 10
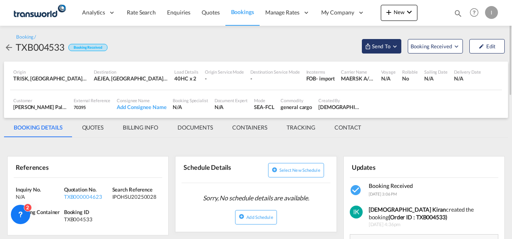
click at [376, 49] on span "Send To" at bounding box center [381, 46] width 20 height 8
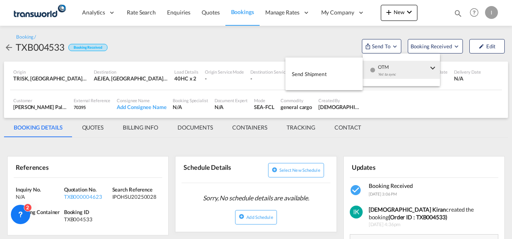
click at [376, 66] on div "OTM Yet to sync" at bounding box center [403, 73] width 68 height 24
click at [313, 81] on button "Send Shipment" at bounding box center [323, 74] width 77 height 18
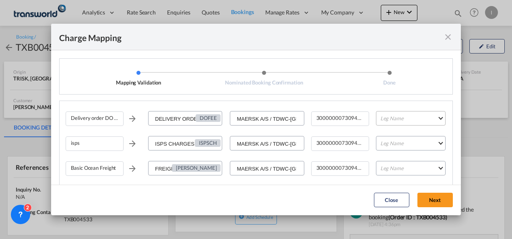
click at [393, 120] on md-select "Leg Name HANDLING ORIGIN VESSEL HANDLING DESTINATION OTHERS TL PICK UP CUSTOMS …" at bounding box center [411, 118] width 70 height 14
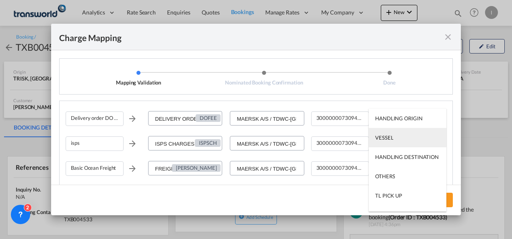
click at [393, 141] on md-option "VESSEL" at bounding box center [408, 137] width 78 height 19
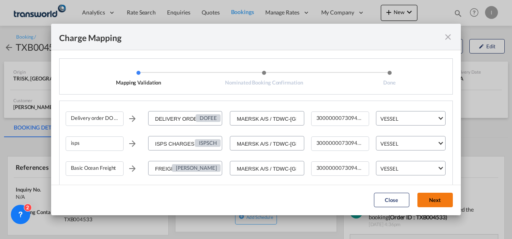
click at [433, 196] on button "Next" at bounding box center [435, 200] width 35 height 14
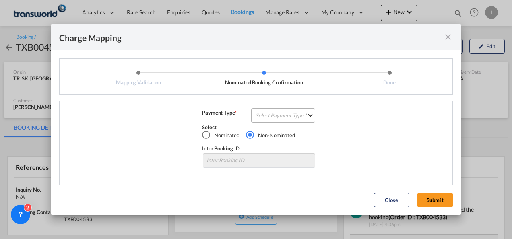
click at [290, 119] on md-select "Select Payment Type COLLECT PREPAID" at bounding box center [283, 115] width 64 height 14
click at [290, 119] on md-option "COLLECT" at bounding box center [282, 115] width 71 height 19
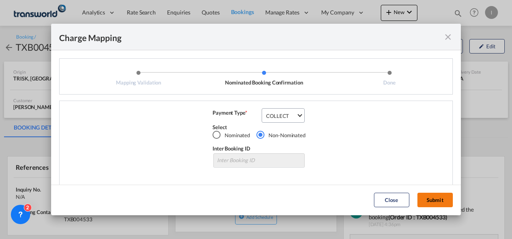
click at [445, 202] on button "Submit" at bounding box center [435, 200] width 35 height 14
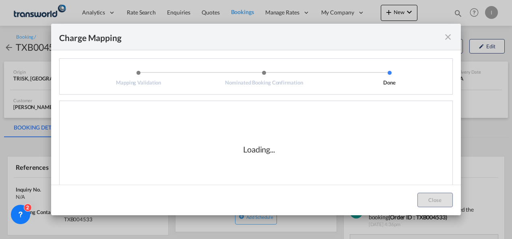
click at [286, 108] on div "Delivery order DO fee DELIVERY ORDER FEE DOFEE MAERSK A/S / TDWC-DUBAI 30000000…" at bounding box center [256, 145] width 394 height 89
click at [449, 41] on md-icon "icon-close fg-AAA8AD cursor" at bounding box center [448, 37] width 10 height 10
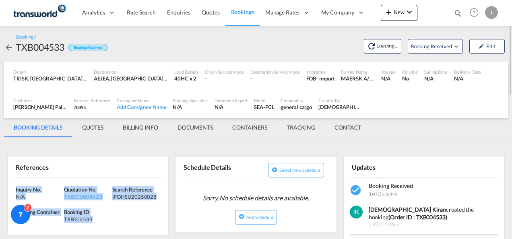
drag, startPoint x: 110, startPoint y: 223, endPoint x: 5, endPoint y: 188, distance: 111.4
copy div "Inquiry No. N/A Quotation No. TXB000004623 Search Reference IPOHSU20250028 Trac…"
